Goal: Information Seeking & Learning: Understand process/instructions

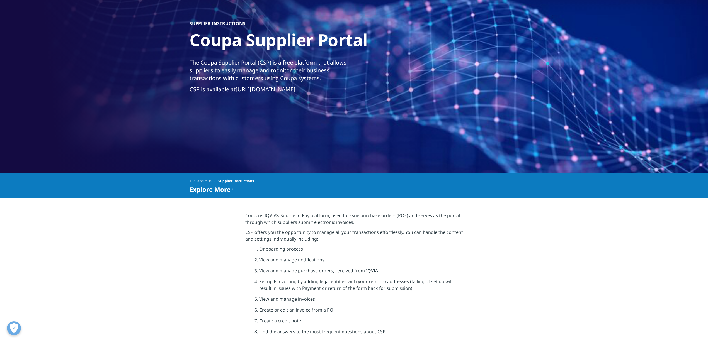
scroll to position [74, 0]
